Goal: Information Seeking & Learning: Compare options

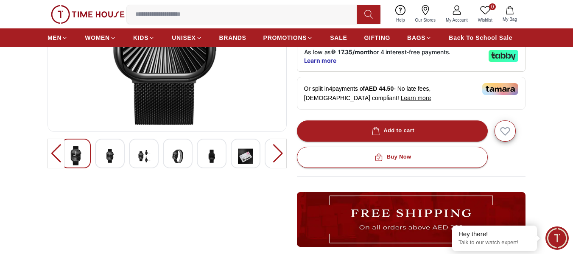
scroll to position [180, 0]
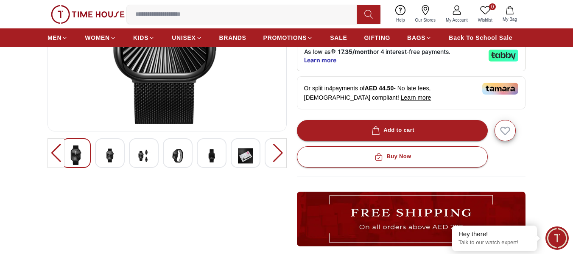
click at [177, 154] on img at bounding box center [177, 155] width 15 height 21
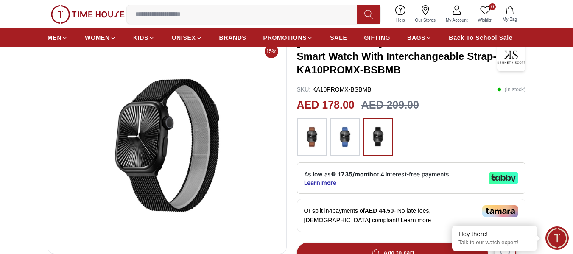
scroll to position [57, 0]
click at [313, 145] on img at bounding box center [311, 137] width 21 height 29
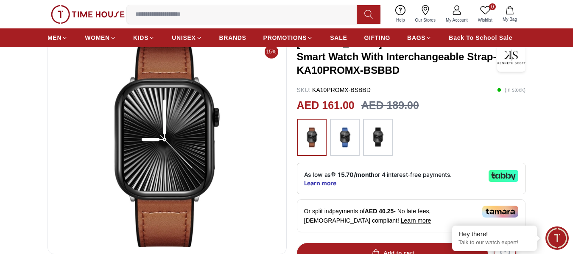
click at [349, 139] on img at bounding box center [344, 137] width 21 height 29
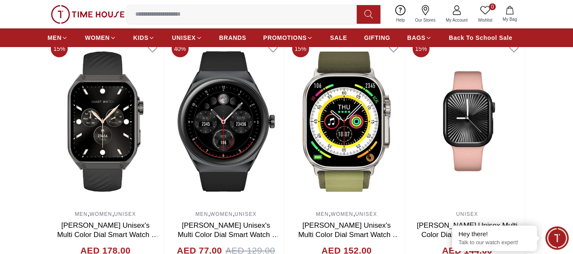
scroll to position [587, 0]
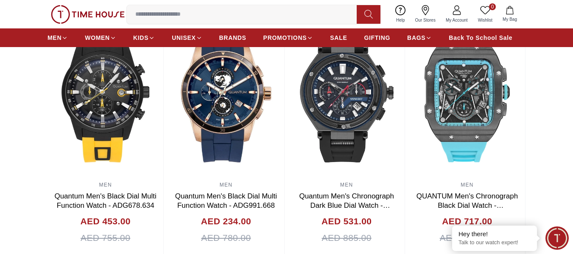
scroll to position [57, 0]
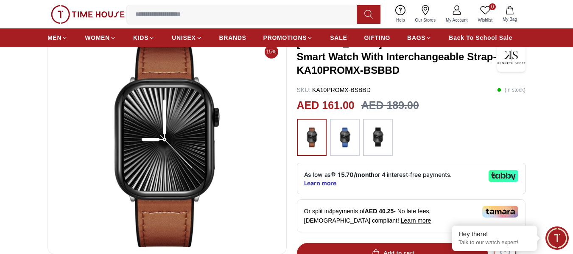
click at [220, 16] on input at bounding box center [245, 14] width 236 height 17
